Goal: Information Seeking & Learning: Learn about a topic

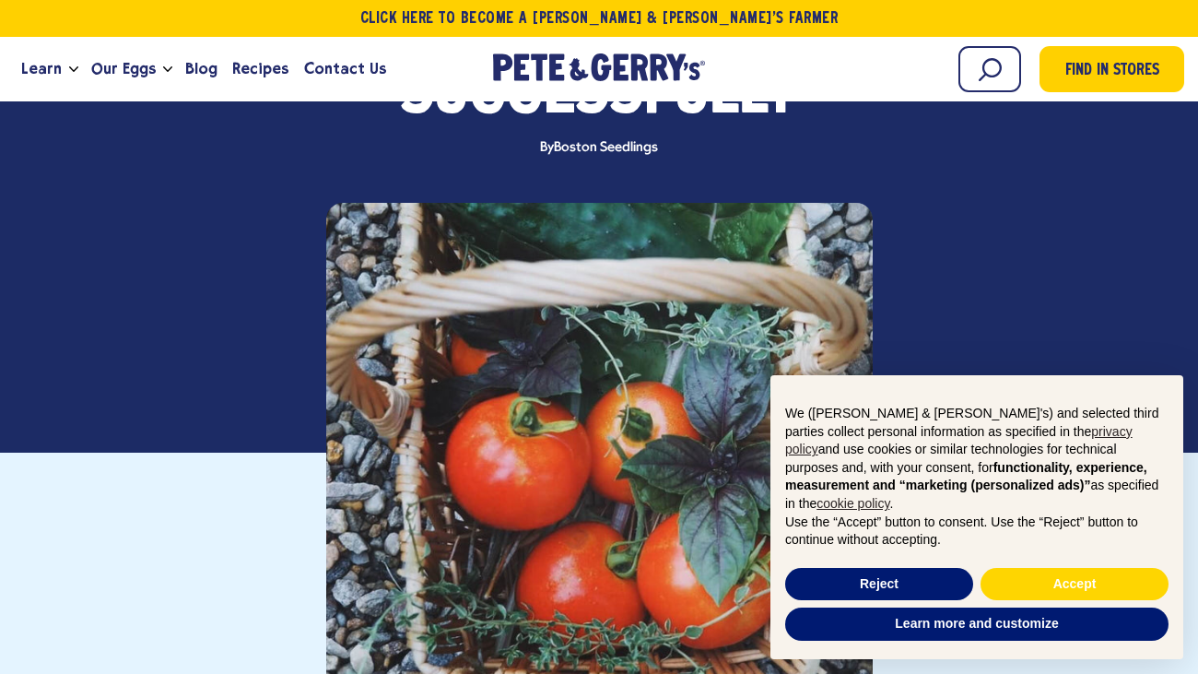
scroll to position [315, 0]
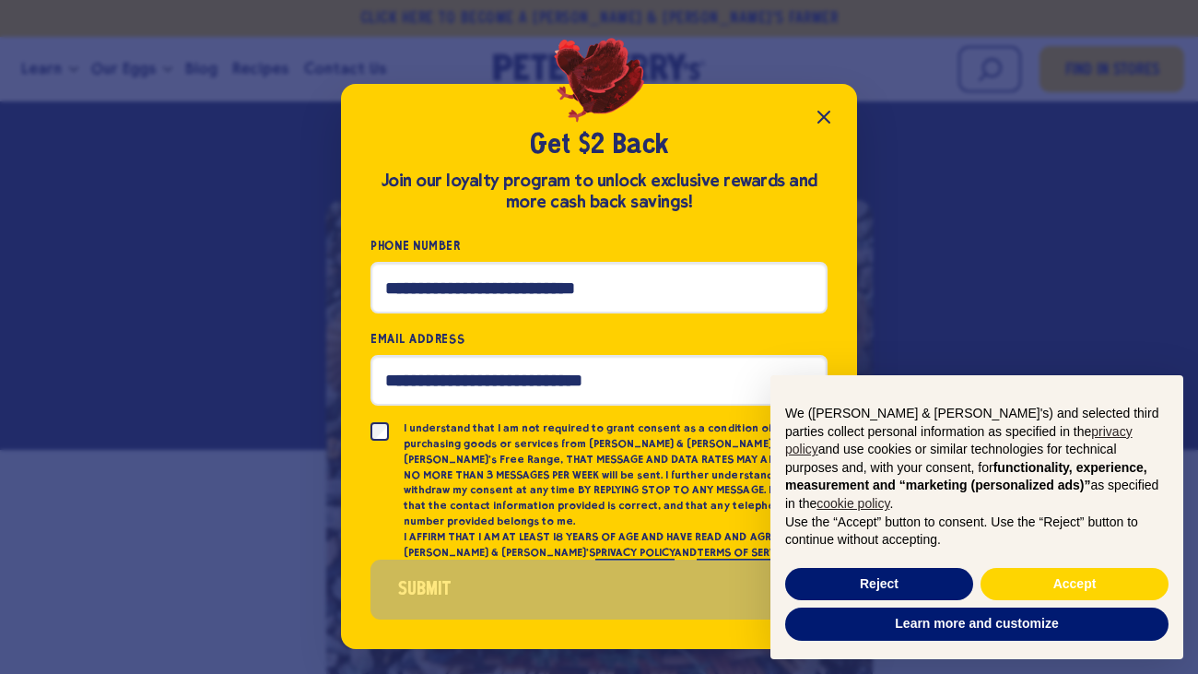
drag, startPoint x: 817, startPoint y: 124, endPoint x: 825, endPoint y: 163, distance: 40.5
click at [817, 128] on icon "Close popup" at bounding box center [824, 117] width 22 height 22
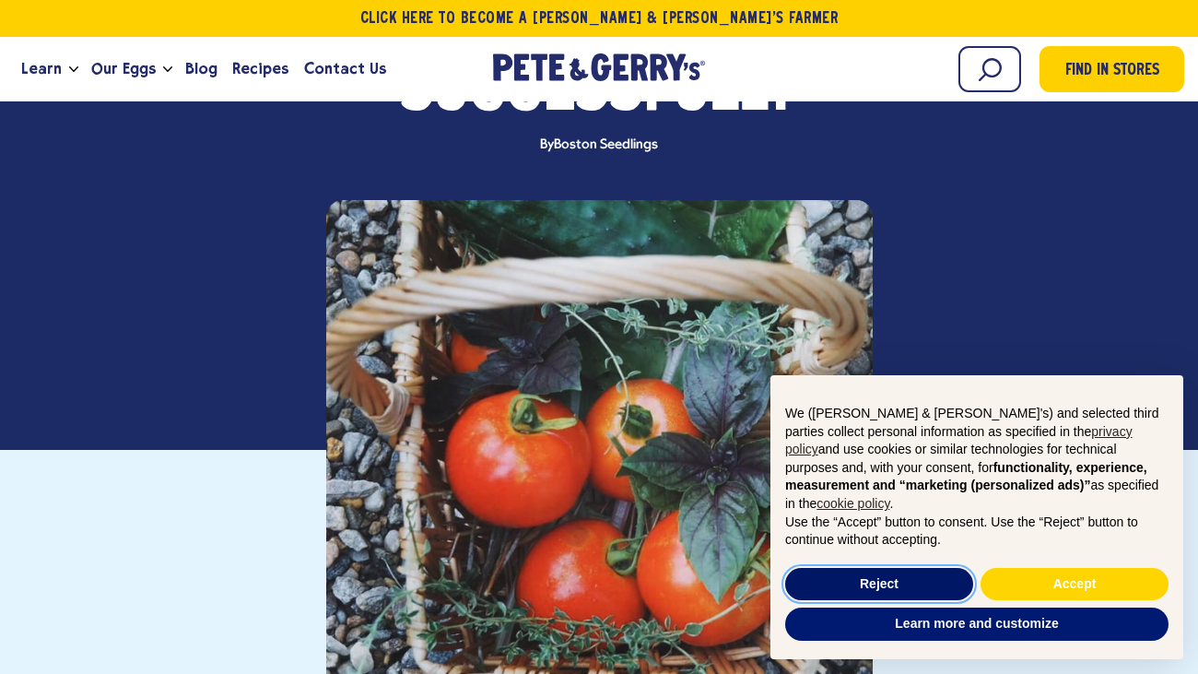
click at [904, 581] on button "Reject" at bounding box center [879, 584] width 188 height 33
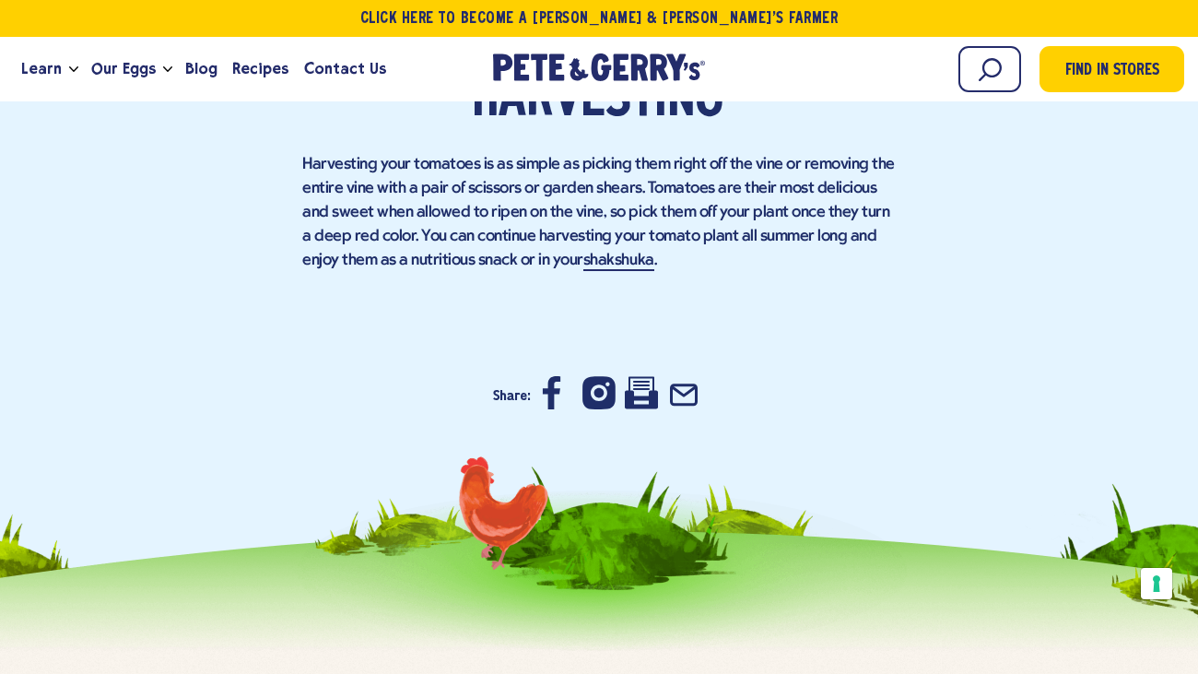
scroll to position [4900, 0]
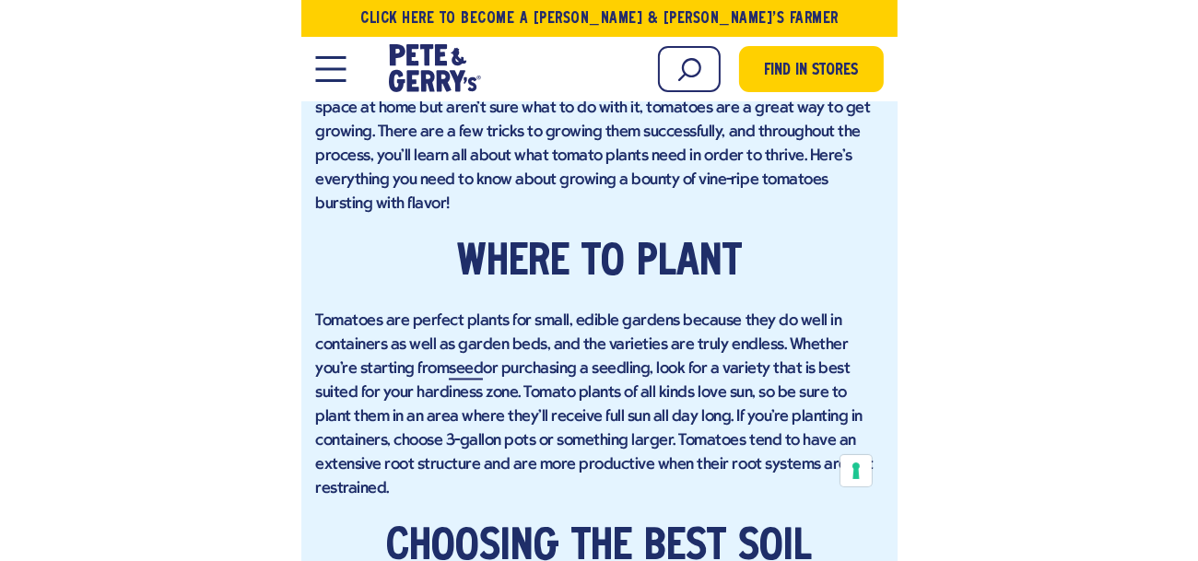
scroll to position [1791, 0]
